Goal: Task Accomplishment & Management: Manage account settings

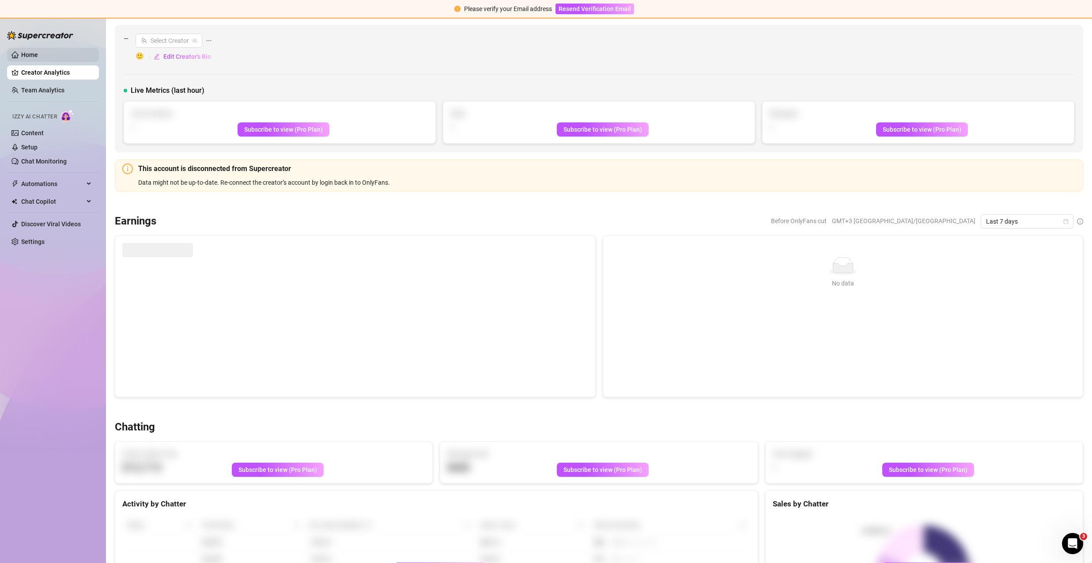
click at [31, 51] on link "Home" at bounding box center [29, 54] width 17 height 7
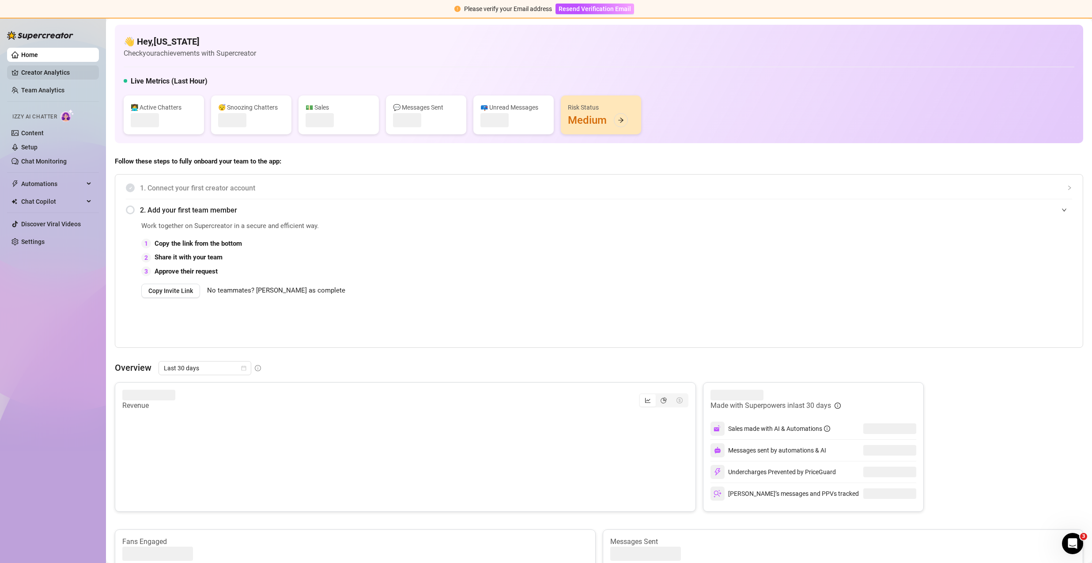
click at [39, 66] on link "Creator Analytics" at bounding box center [56, 72] width 71 height 14
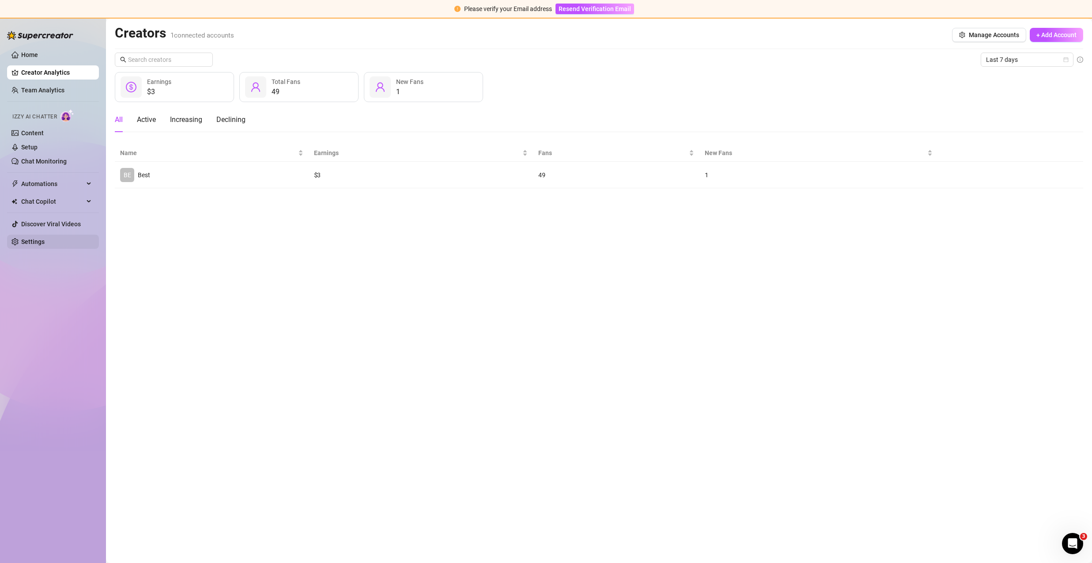
click at [43, 241] on link "Settings" at bounding box center [32, 241] width 23 height 7
click at [44, 241] on link "Settings" at bounding box center [32, 241] width 23 height 7
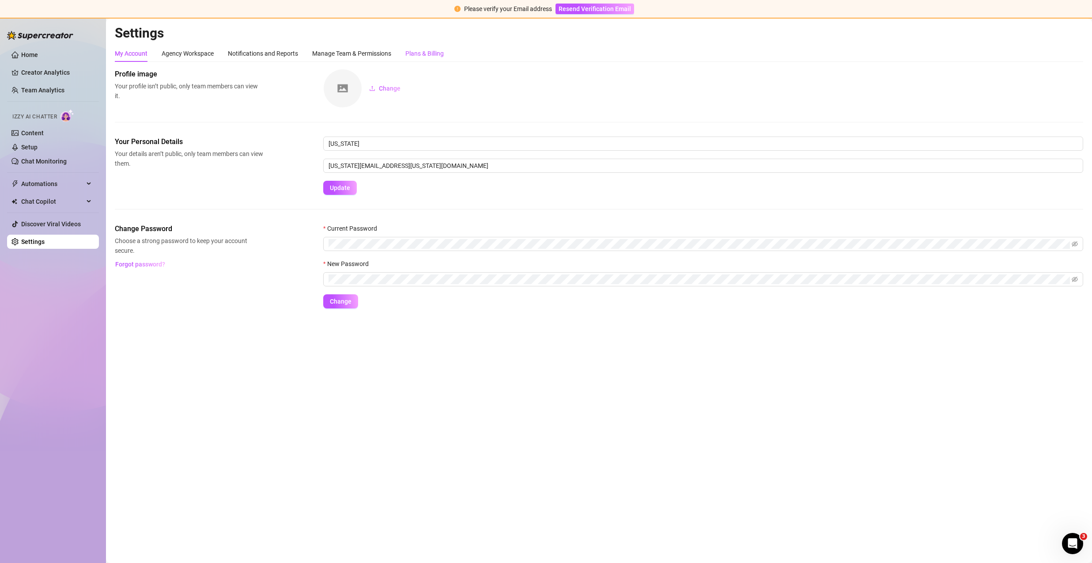
click at [426, 51] on div "Plans & Billing" at bounding box center [424, 54] width 38 height 10
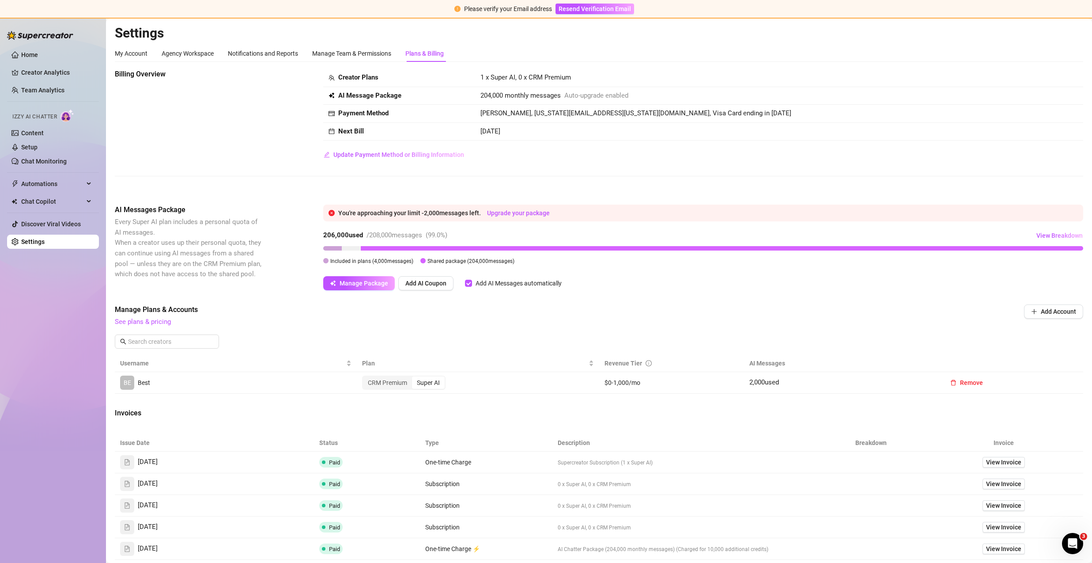
click at [355, 249] on div at bounding box center [341, 248] width 37 height 4
click at [352, 243] on div "206,000 used / 208,000 messages ( 99.0 %) View Breakdown Included in plans ( 4,…" at bounding box center [703, 246] width 760 height 37
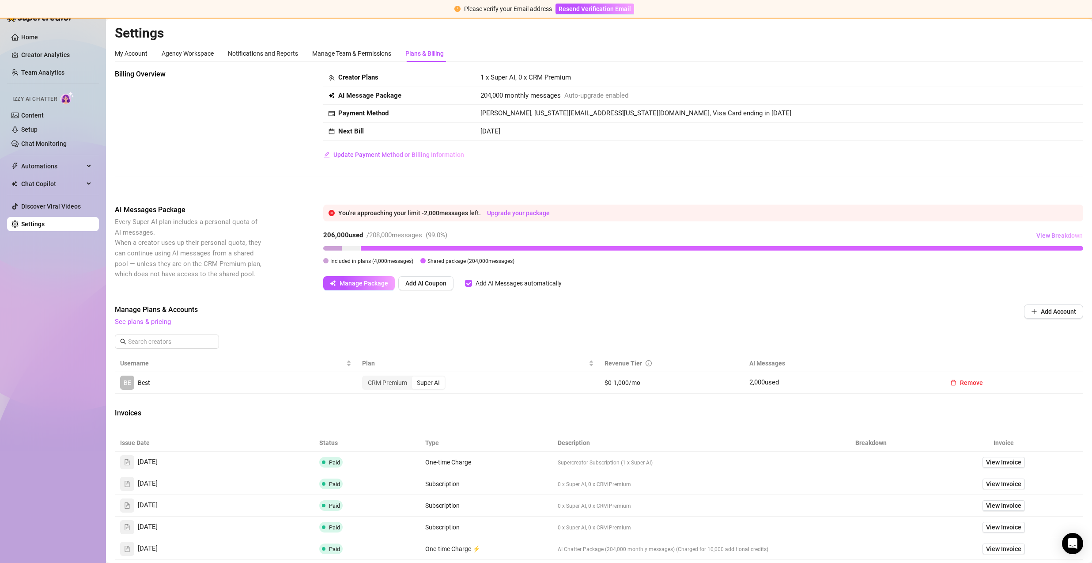
click at [1065, 236] on span "View Breakdown" at bounding box center [1059, 235] width 46 height 7
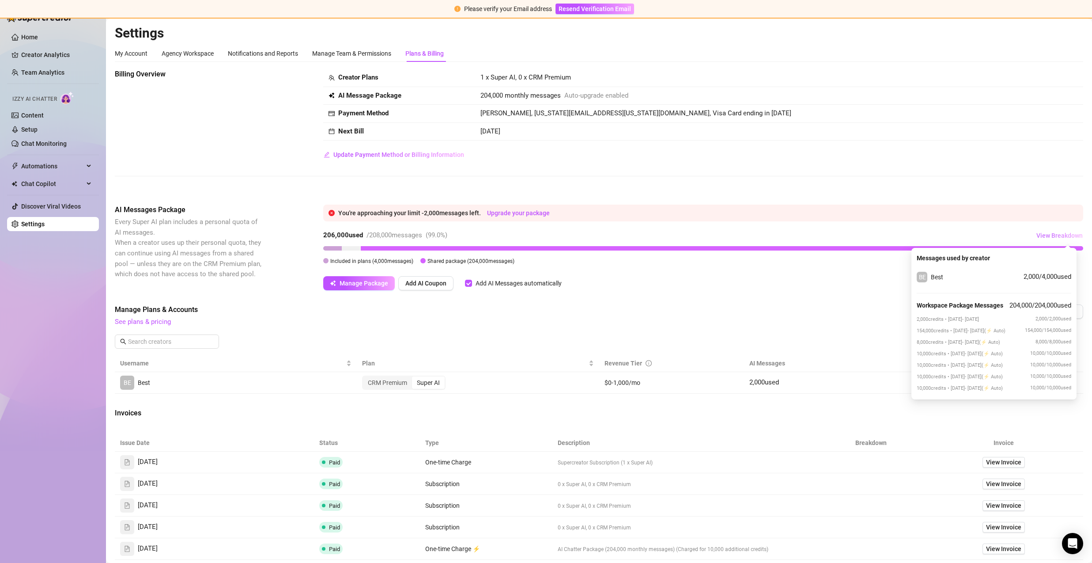
click at [1065, 236] on span "View Breakdown" at bounding box center [1059, 235] width 46 height 7
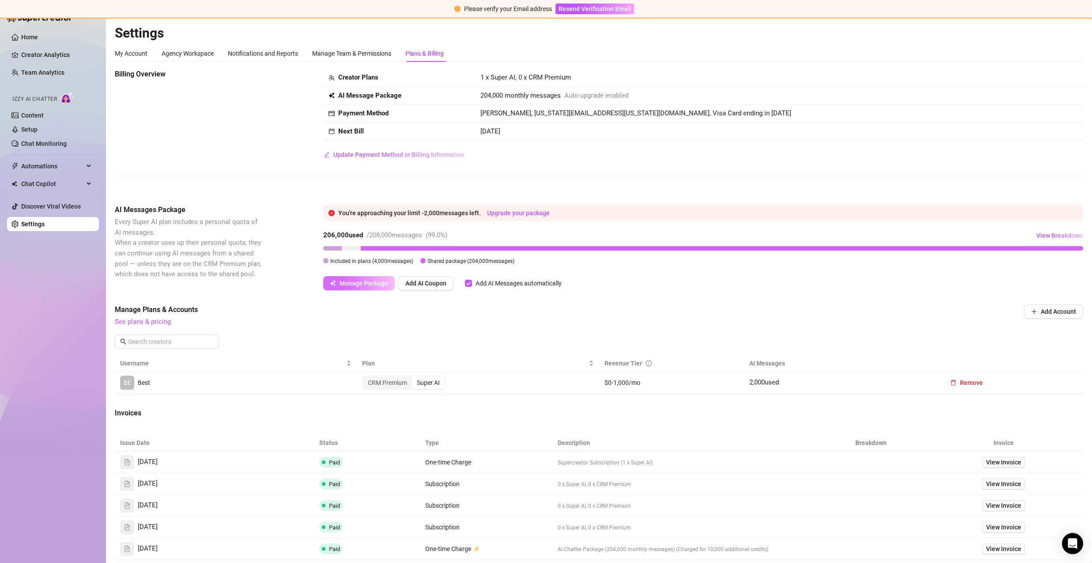
click at [356, 277] on button "Manage Package" at bounding box center [359, 283] width 72 height 14
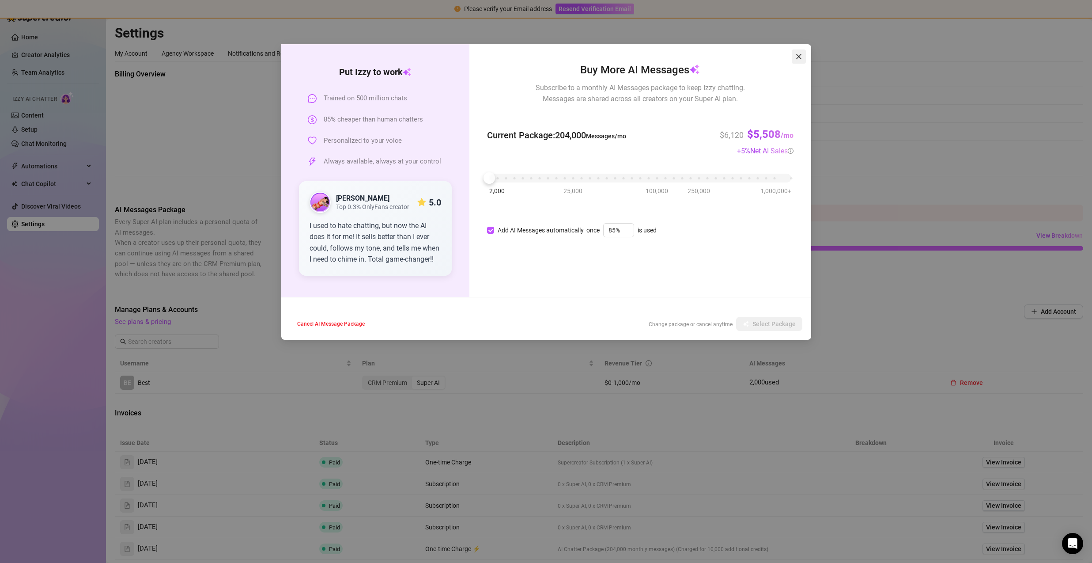
click at [801, 54] on icon "close" at bounding box center [798, 56] width 5 height 5
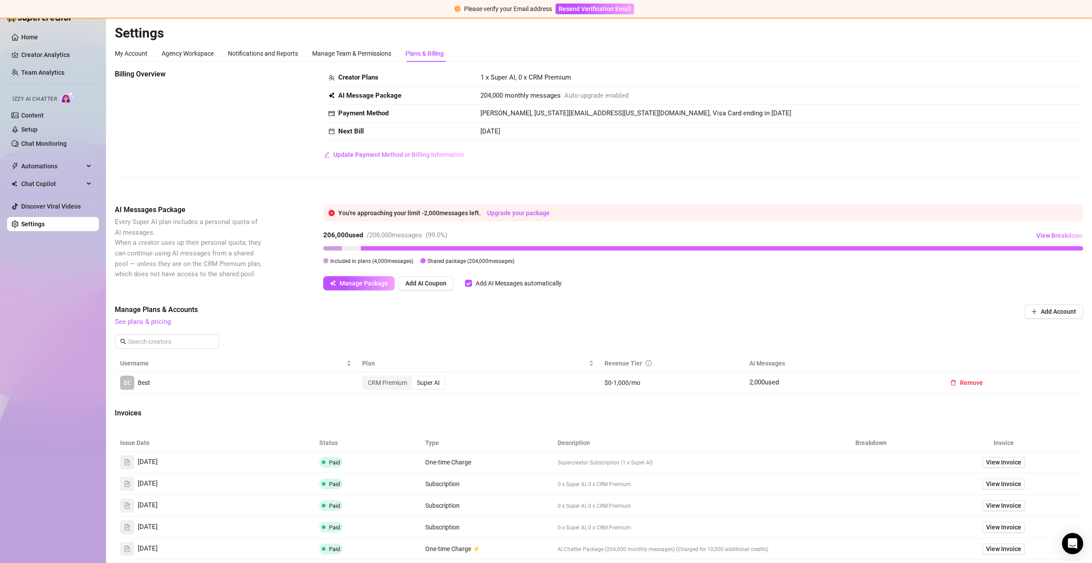
click at [478, 175] on div "Billing Overview Creator Plans 1 x Super AI, 0 x CRM Premium AI Message Package…" at bounding box center [599, 129] width 968 height 121
click at [586, 246] on div at bounding box center [722, 248] width 722 height 4
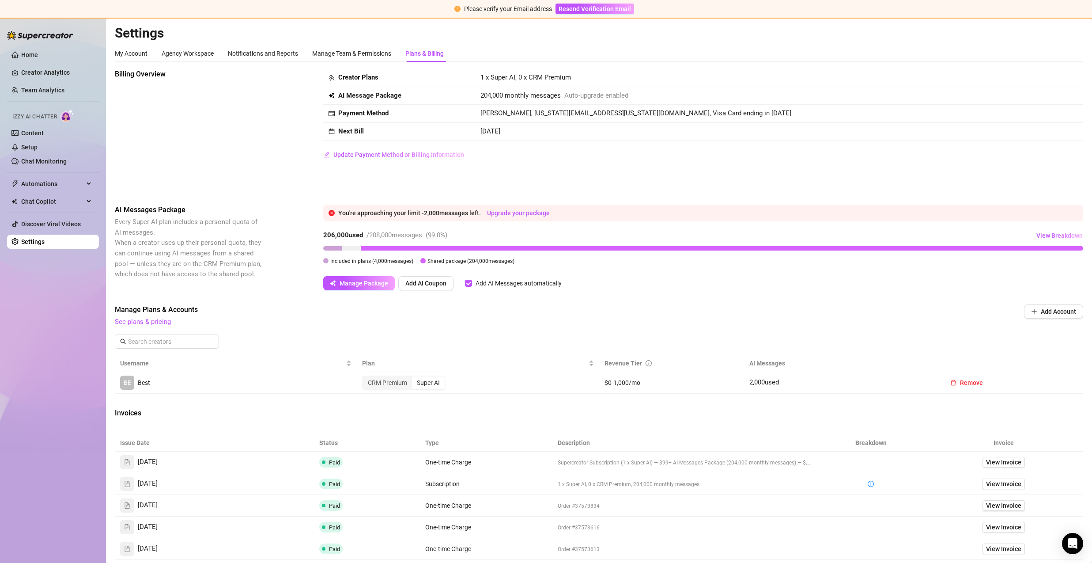
click at [526, 309] on span "Manage Plans & Accounts" at bounding box center [539, 309] width 849 height 11
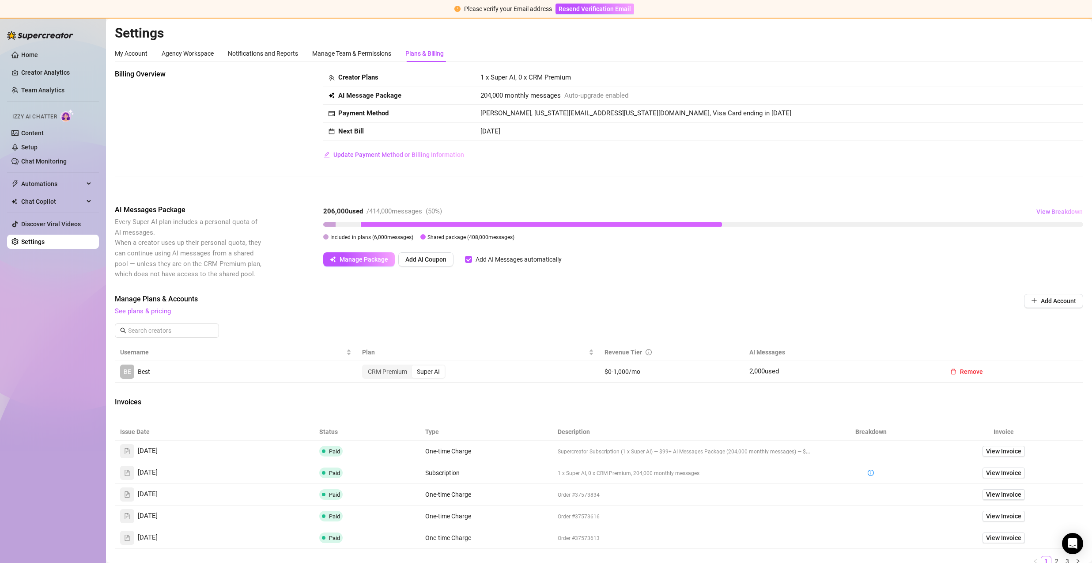
click at [1047, 214] on span "View Breakdown" at bounding box center [1059, 211] width 46 height 7
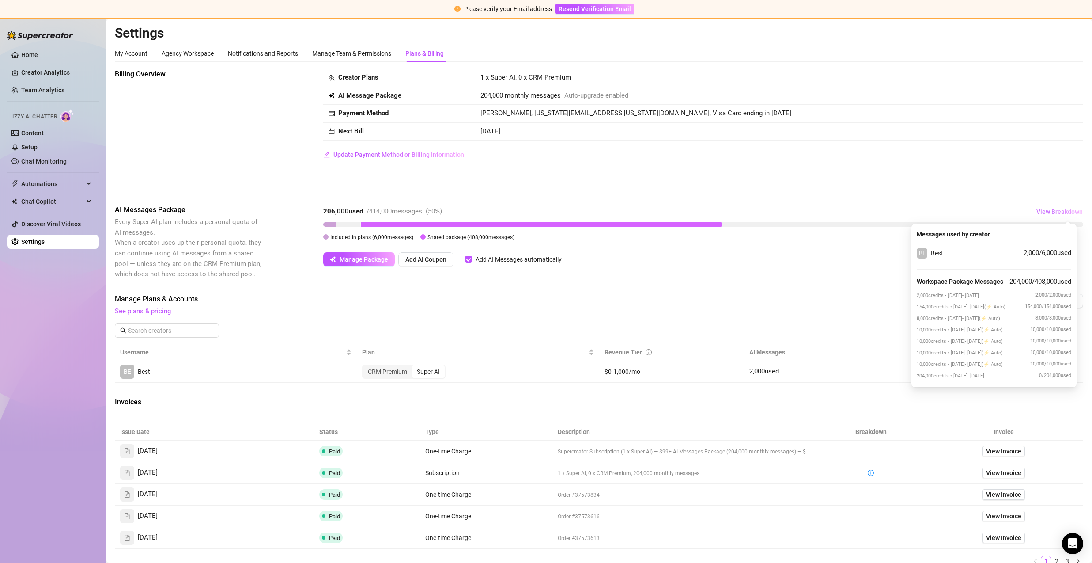
click at [1047, 213] on span "View Breakdown" at bounding box center [1059, 211] width 46 height 7
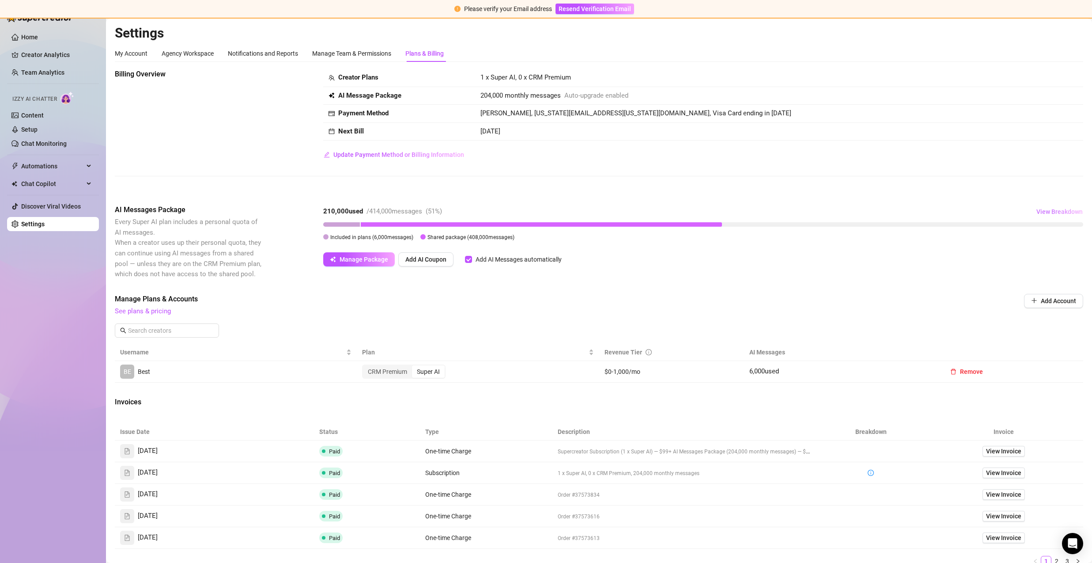
click at [1052, 215] on button "View Breakdown" at bounding box center [1059, 211] width 47 height 14
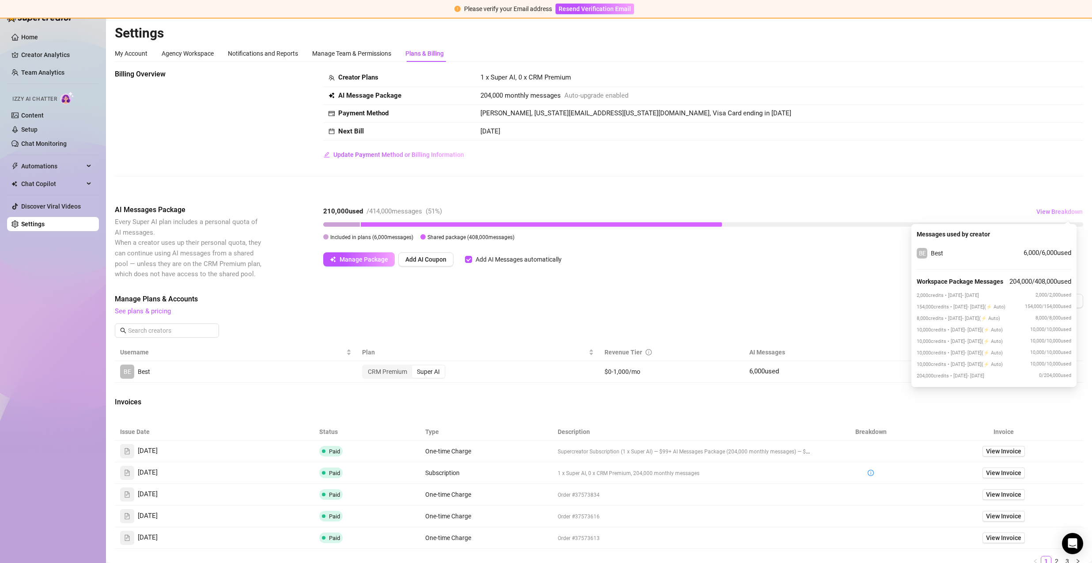
click at [1051, 214] on span "View Breakdown" at bounding box center [1059, 211] width 46 height 7
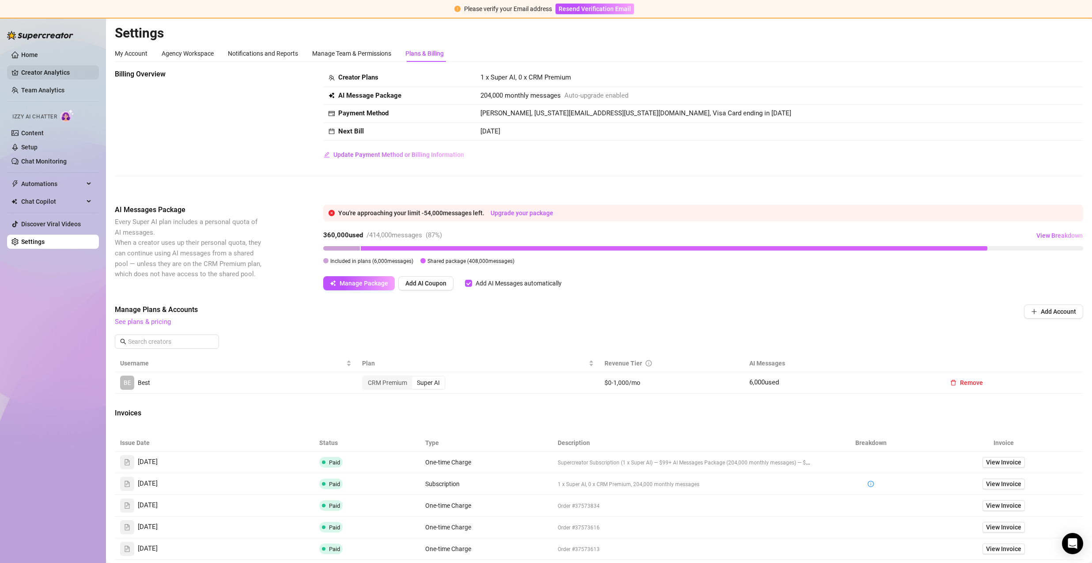
click at [51, 68] on link "Creator Analytics" at bounding box center [56, 72] width 71 height 14
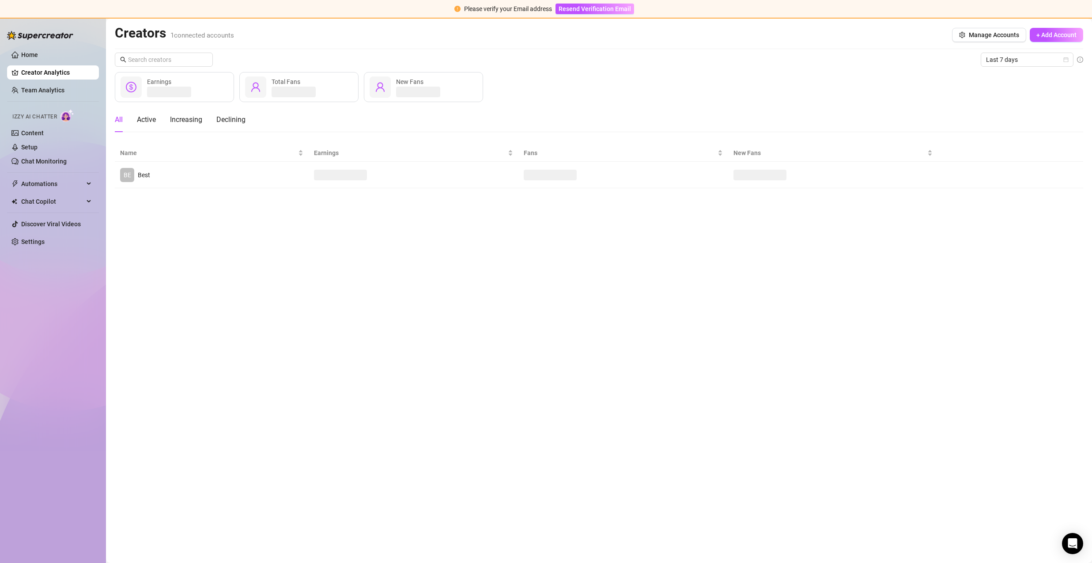
click at [48, 81] on ul "Home Creator Analytics Team Analytics Izzy AI Chatter Content Setup Chat Monito…" at bounding box center [53, 148] width 92 height 208
click at [48, 87] on link "Team Analytics" at bounding box center [42, 90] width 43 height 7
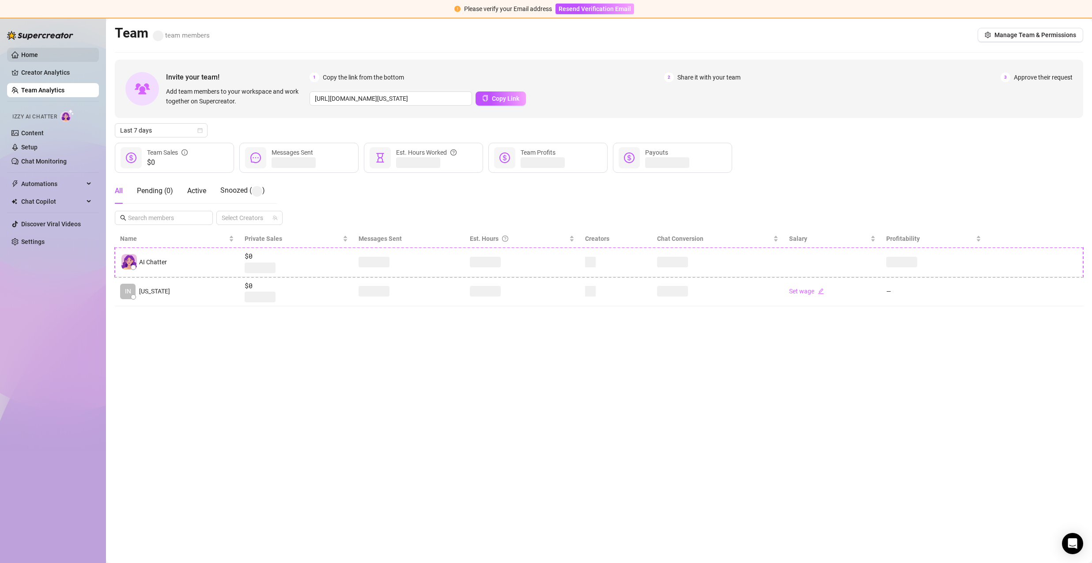
click at [38, 58] on link "Home" at bounding box center [29, 54] width 17 height 7
